Goal: Find specific page/section: Find specific page/section

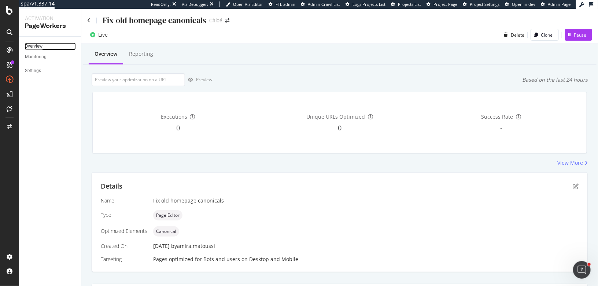
click at [36, 47] on div "Overview" at bounding box center [34, 47] width 18 height 8
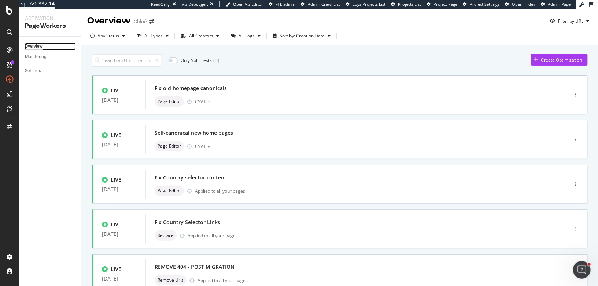
click at [36, 47] on div "Overview" at bounding box center [34, 47] width 18 height 8
click at [243, 89] on div "Fix old homepage canonicals" at bounding box center [346, 88] width 382 height 10
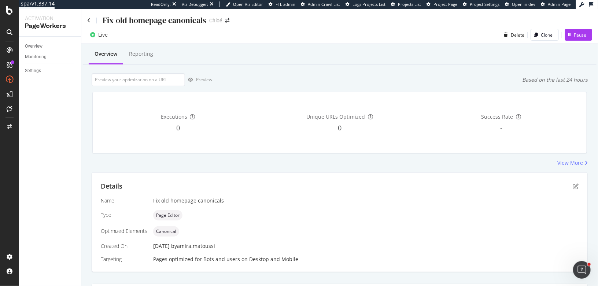
scroll to position [137, 0]
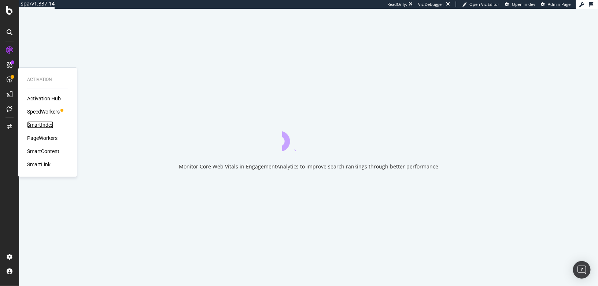
click at [37, 122] on div "SmartIndex" at bounding box center [40, 124] width 26 height 7
